Goal: Task Accomplishment & Management: Use online tool/utility

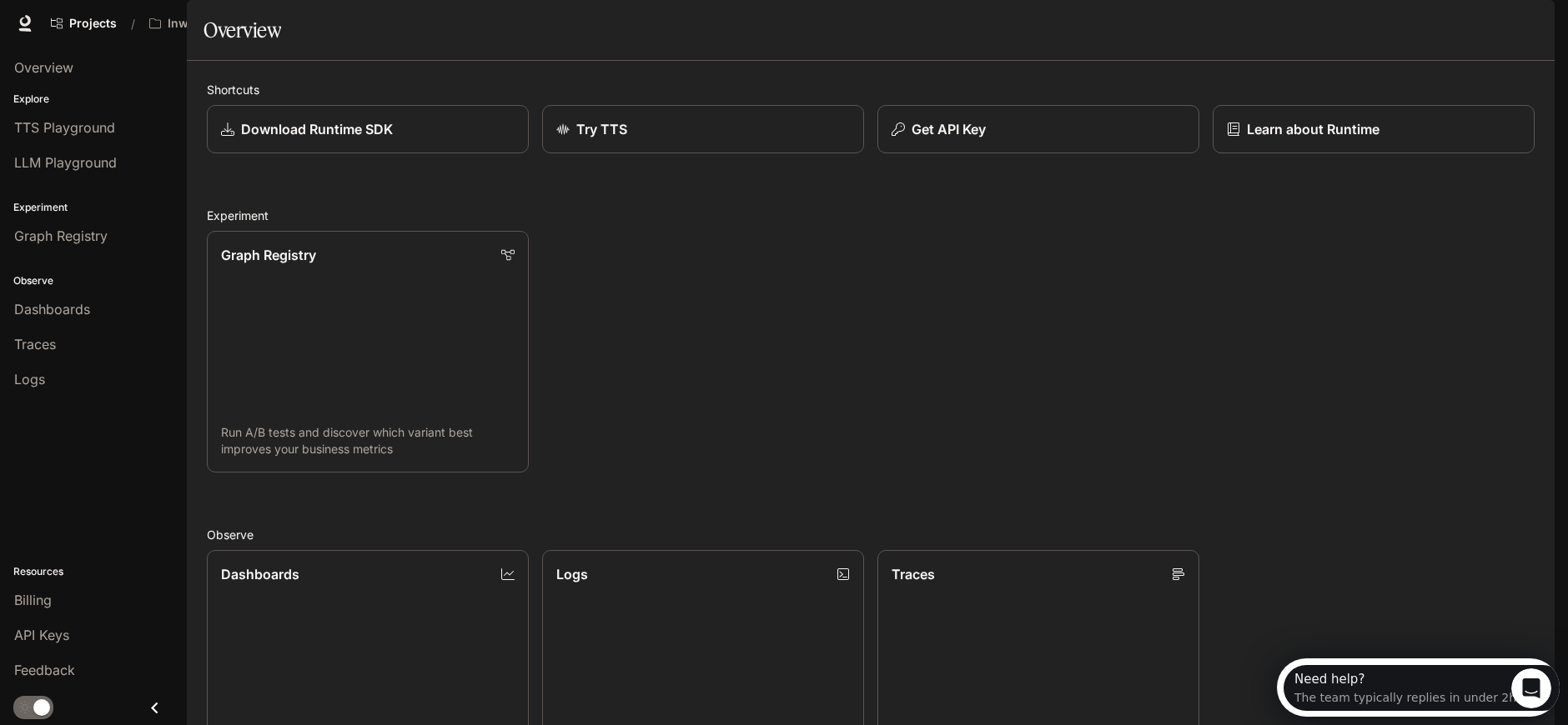
click at [1528, 23] on img "button" at bounding box center [1531, 24] width 24 height 24
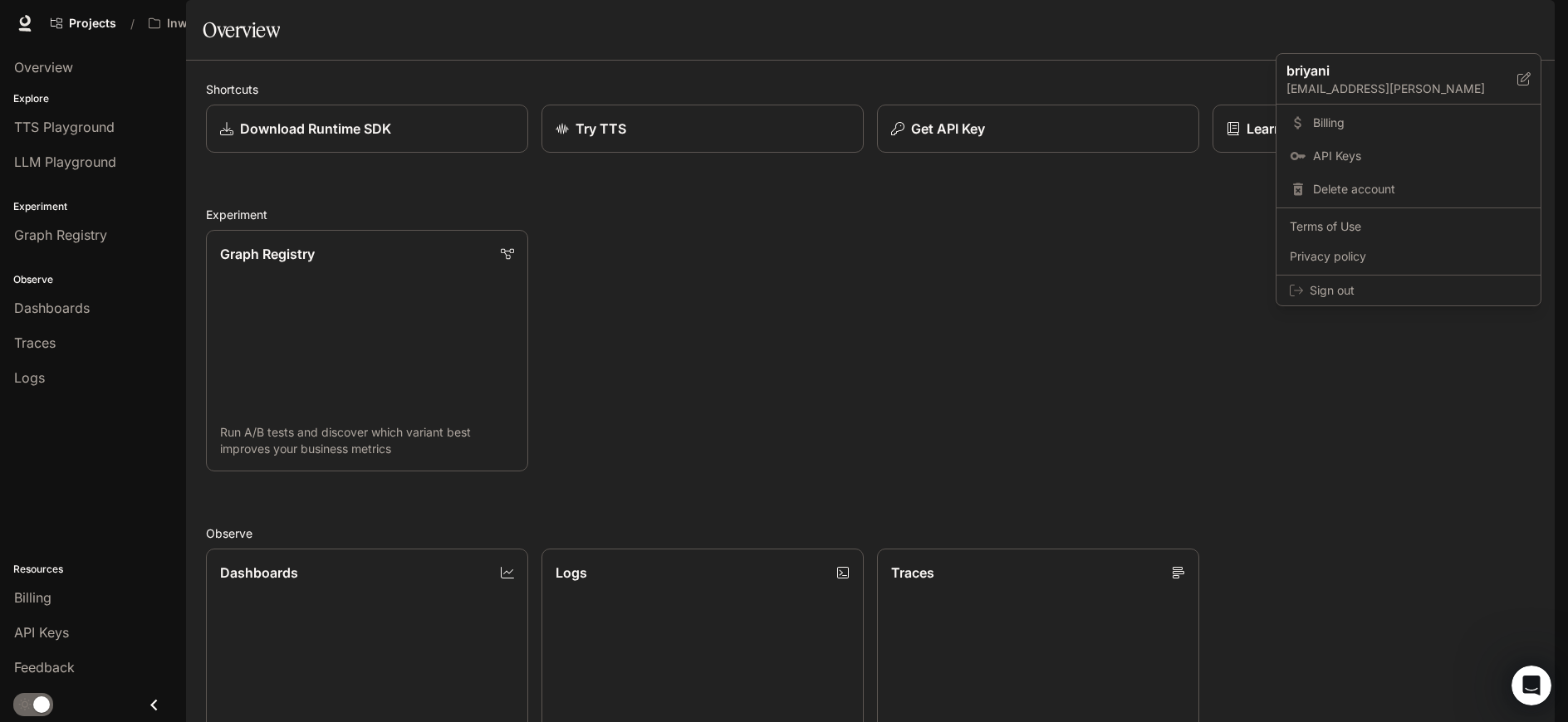
click at [1060, 38] on div at bounding box center [784, 361] width 1568 height 722
click at [373, 139] on p "Download Runtime SDK" at bounding box center [315, 129] width 153 height 20
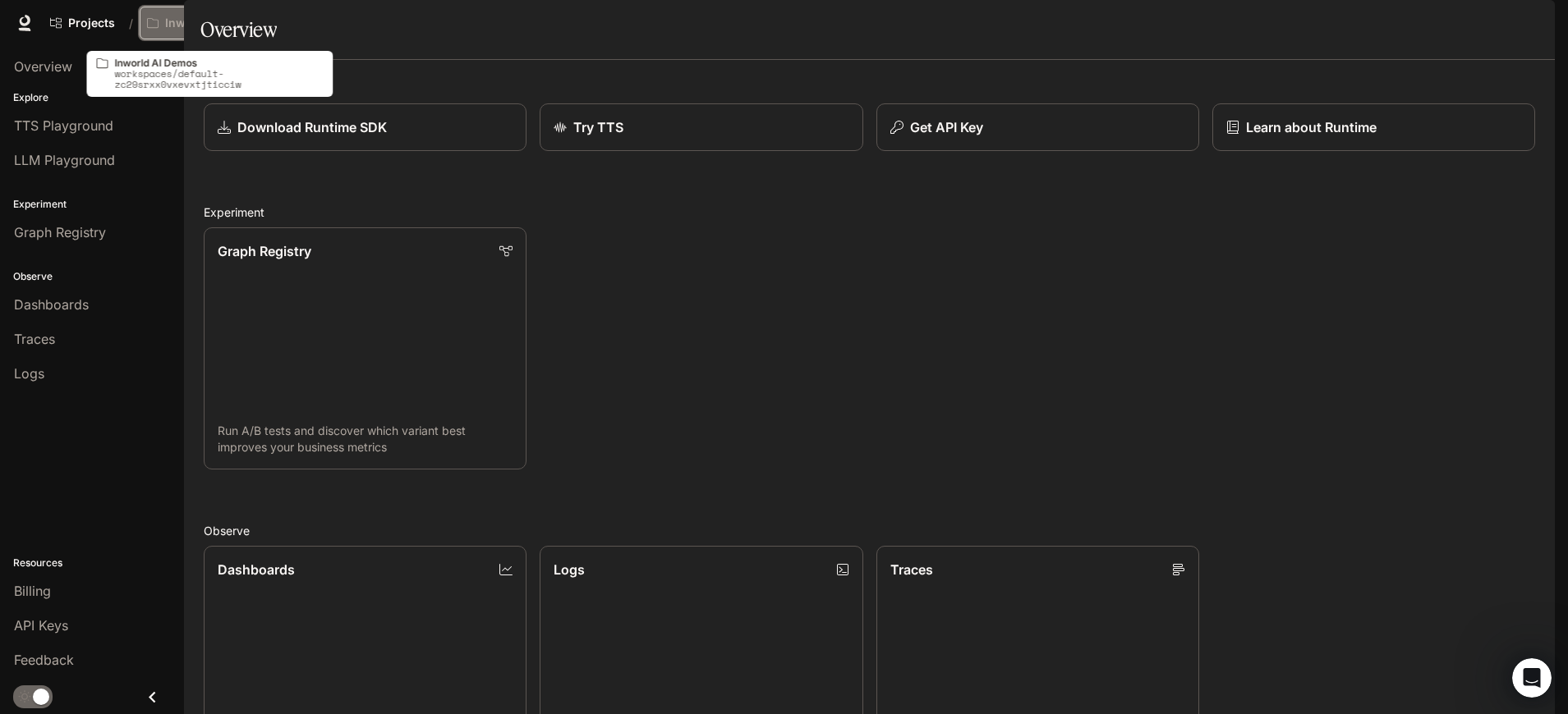
click at [188, 24] on p "Inworld AI Demos" at bounding box center [211, 23] width 92 height 14
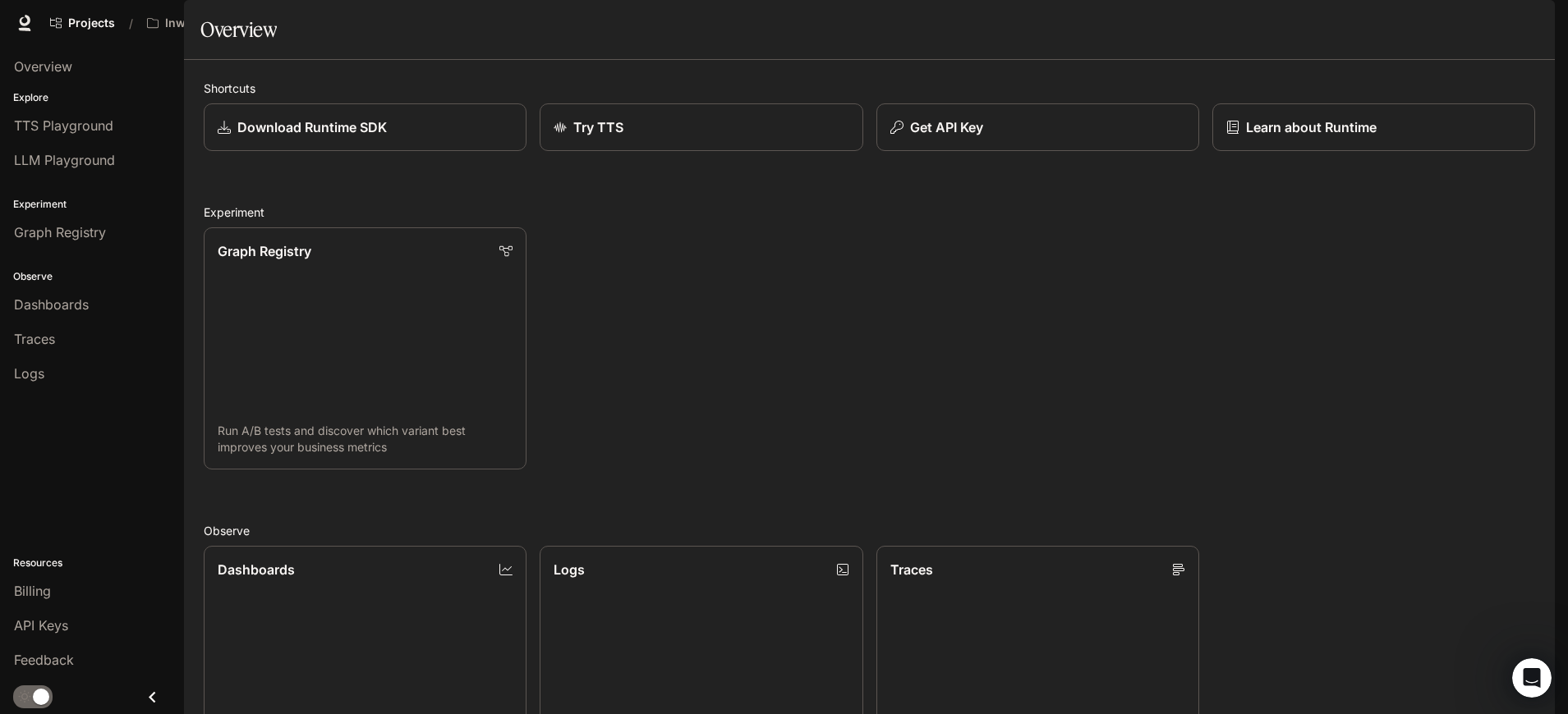
click at [1263, 24] on span "Character Studio" at bounding box center [1255, 23] width 91 height 21
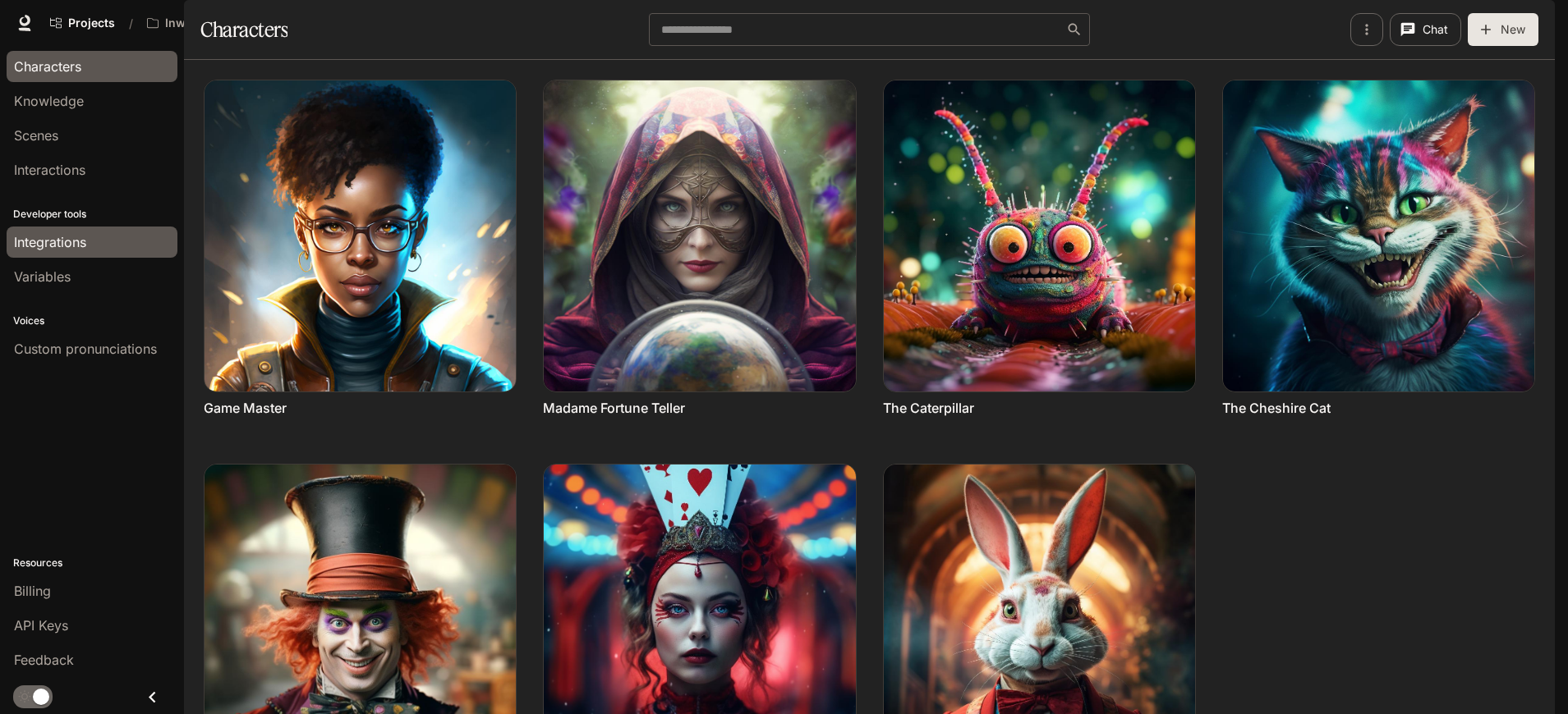
click at [42, 245] on span "Integrations" at bounding box center [50, 242] width 72 height 20
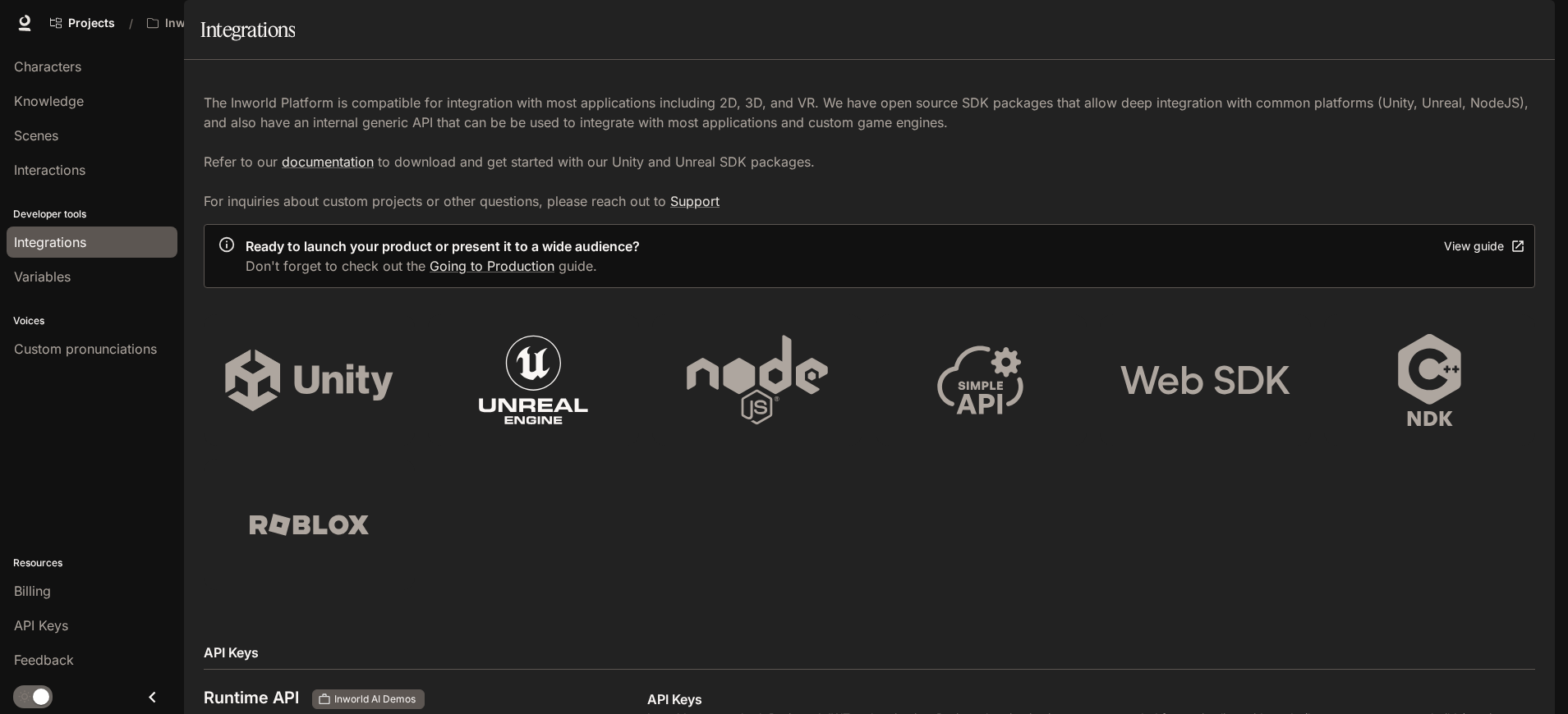
click at [528, 412] on icon at bounding box center [533, 380] width 172 height 92
